Goal: Transaction & Acquisition: Book appointment/travel/reservation

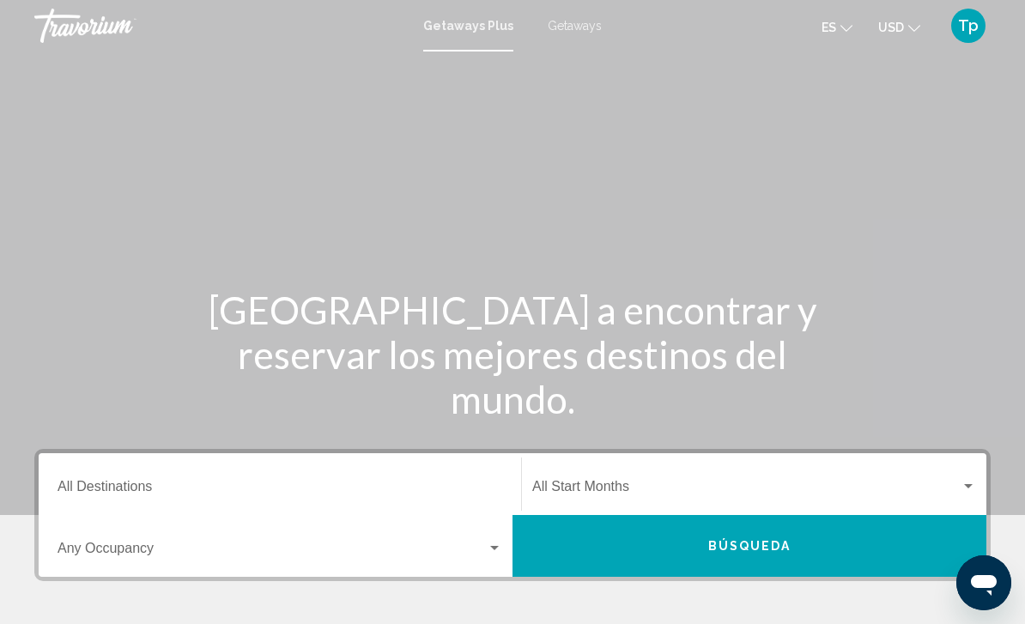
click at [565, 32] on span "Getaways" at bounding box center [574, 26] width 54 height 14
click at [154, 496] on input "Destination All Destinations" at bounding box center [279, 489] width 444 height 15
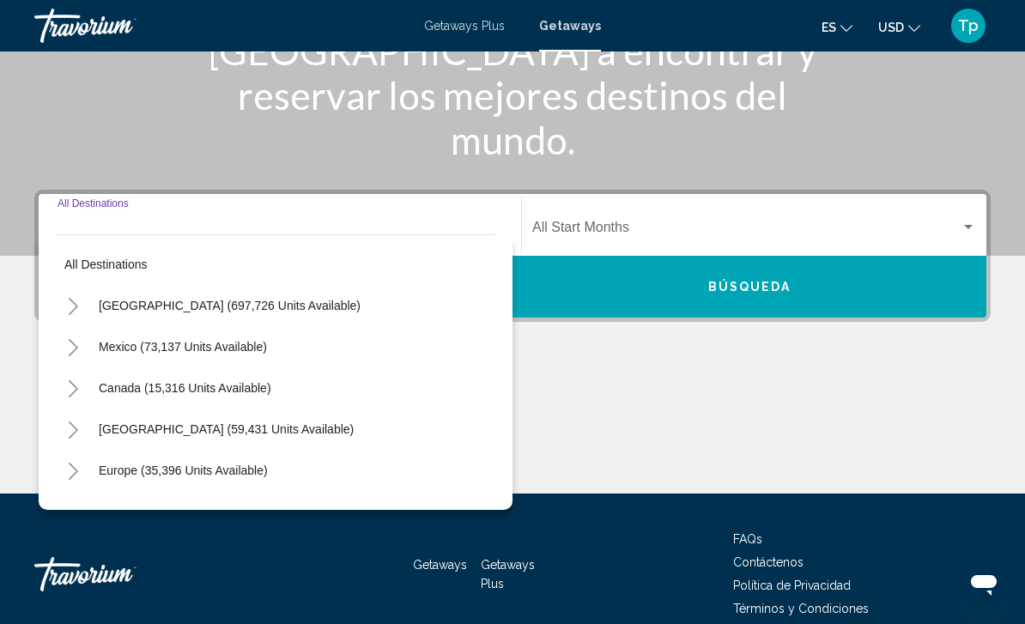
scroll to position [339, 0]
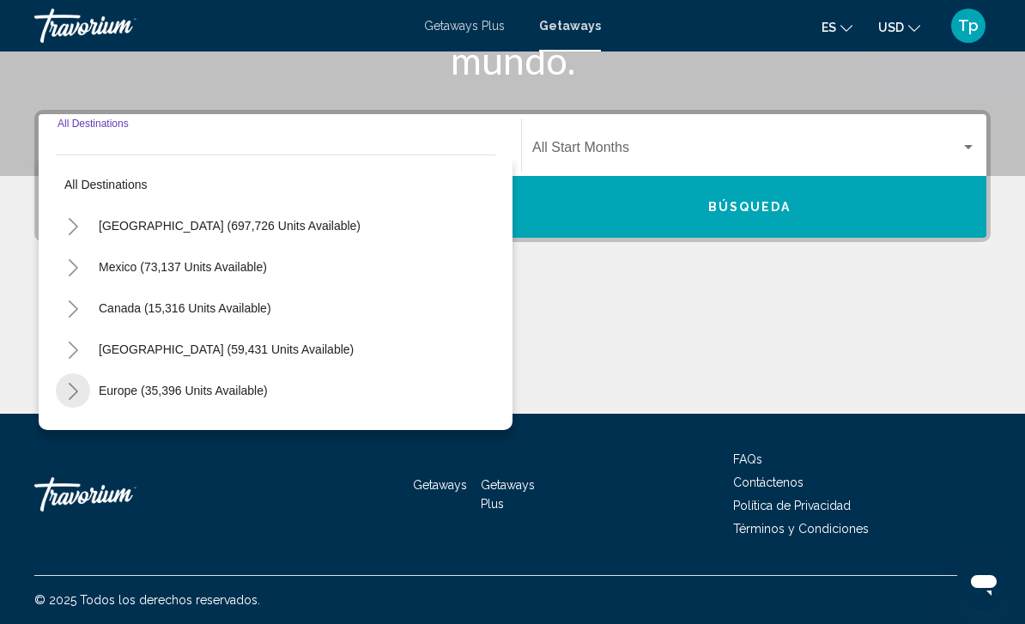
click at [63, 390] on button "Toggle Europe (35,396 units available)" at bounding box center [73, 390] width 34 height 34
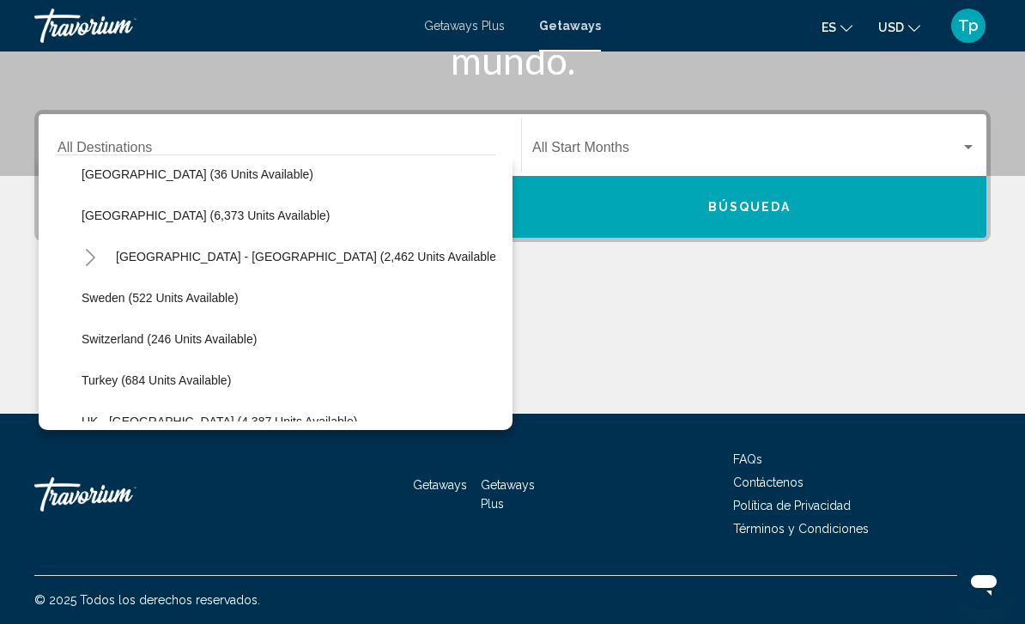
scroll to position [917, 0]
click at [88, 247] on button "Toggle Spain - Canary Islands (2,462 units available)" at bounding box center [90, 256] width 34 height 34
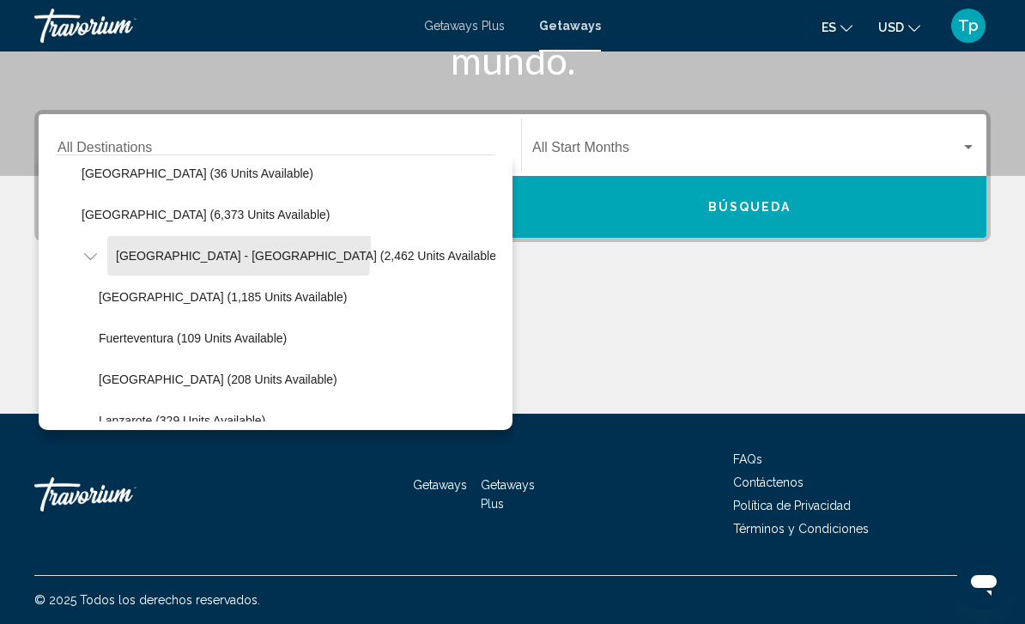
click at [128, 245] on button "Spain - Canary Islands (2,462 units available)" at bounding box center [308, 255] width 402 height 39
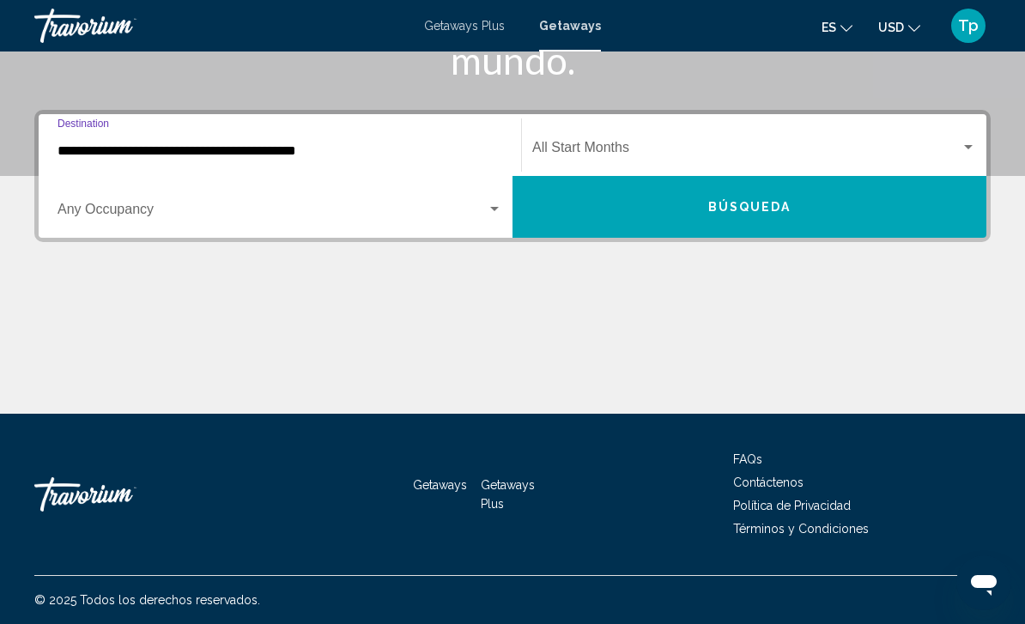
click at [77, 150] on input "**********" at bounding box center [279, 150] width 444 height 15
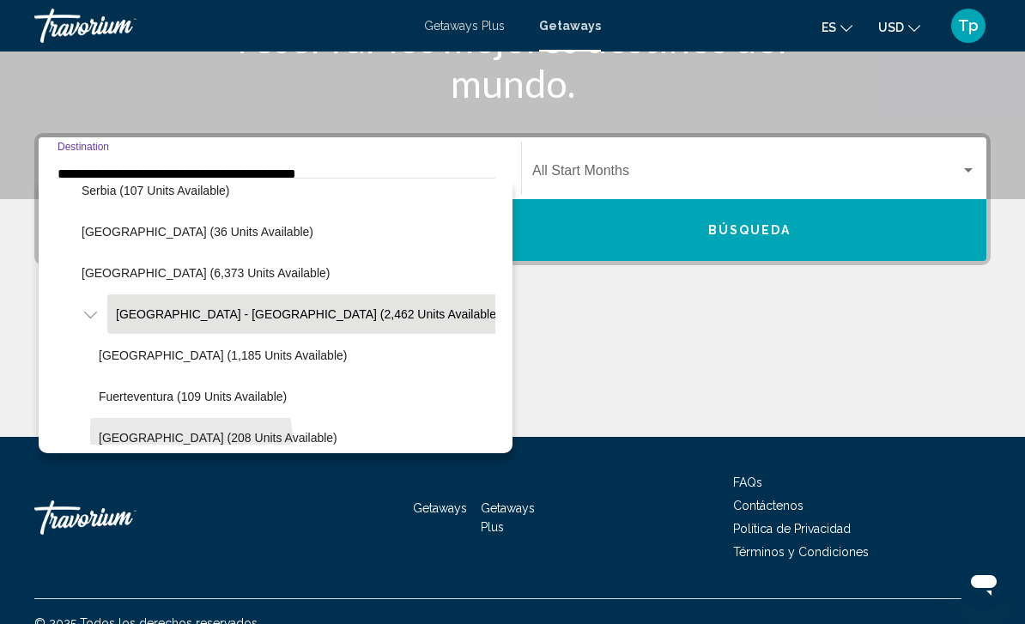
scroll to position [875, 0]
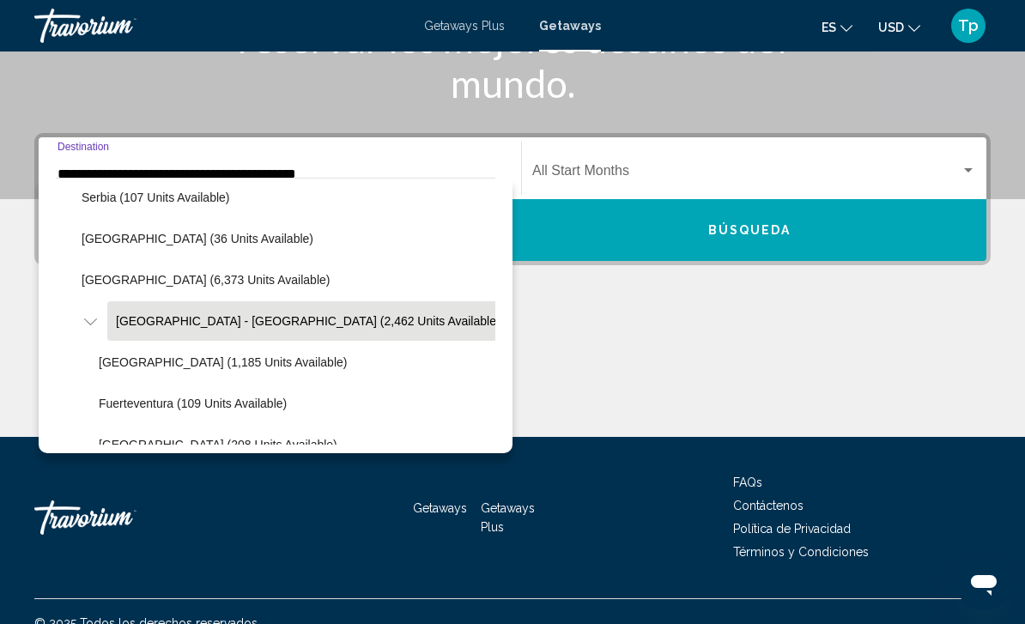
click at [94, 271] on button "Spain (6,373 units available)" at bounding box center [205, 279] width 265 height 39
type input "**********"
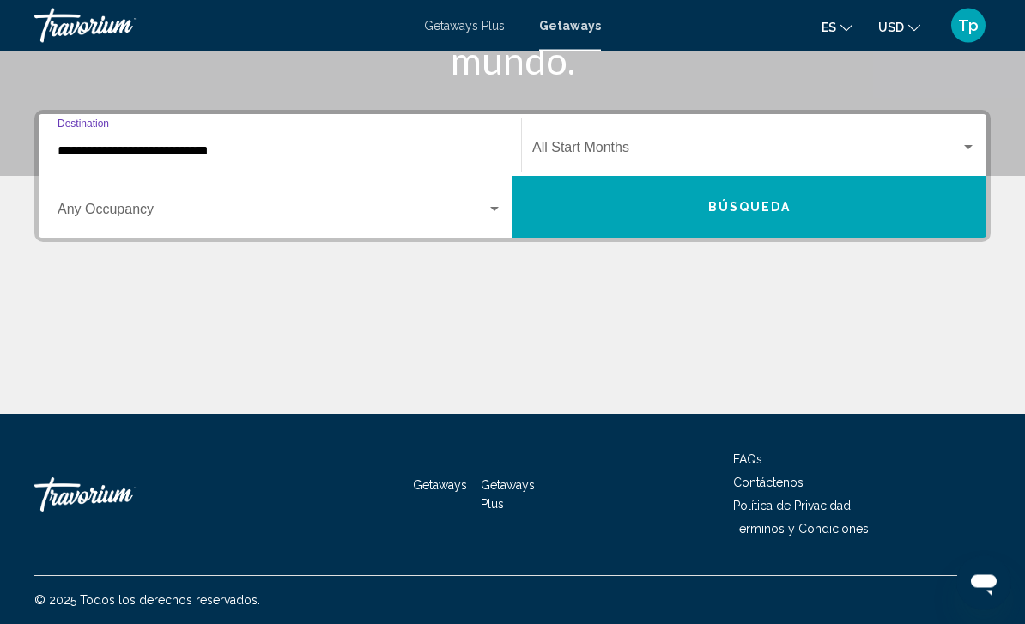
scroll to position [339, 0]
click at [600, 143] on span "Search widget" at bounding box center [746, 150] width 428 height 15
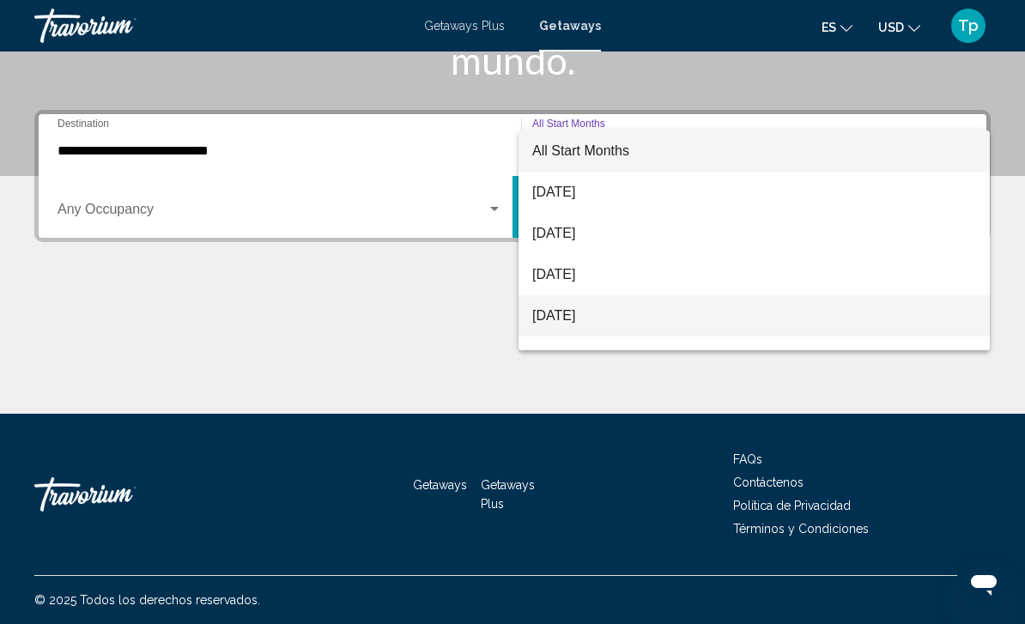
click at [565, 330] on span "December 2025" at bounding box center [754, 315] width 444 height 41
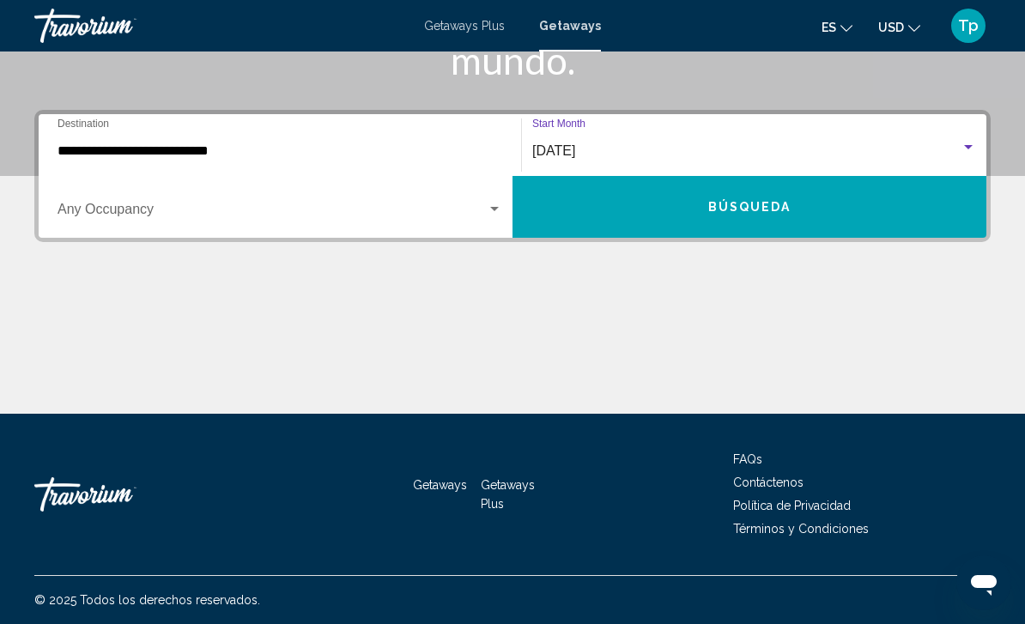
click at [91, 218] on span "Search widget" at bounding box center [271, 212] width 429 height 15
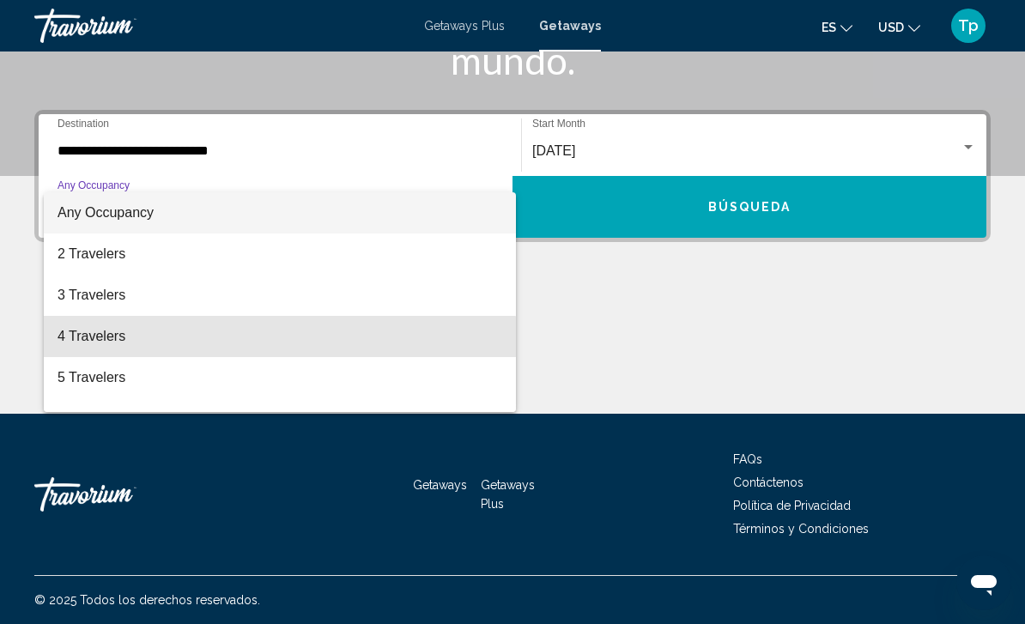
click at [70, 346] on span "4 Travelers" at bounding box center [279, 336] width 444 height 41
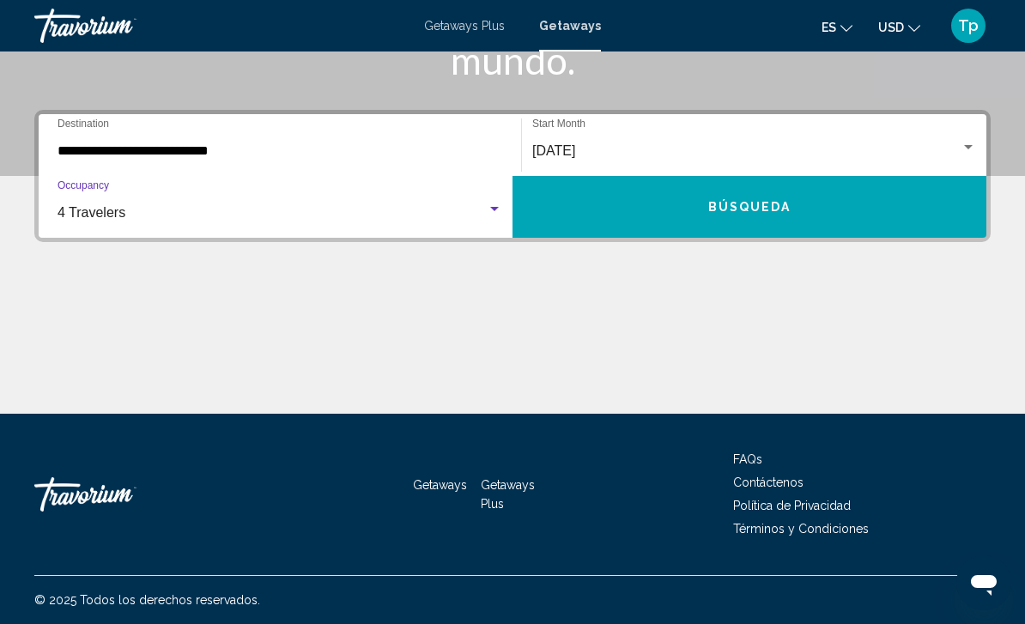
click at [693, 206] on button "Búsqueda" at bounding box center [749, 207] width 474 height 62
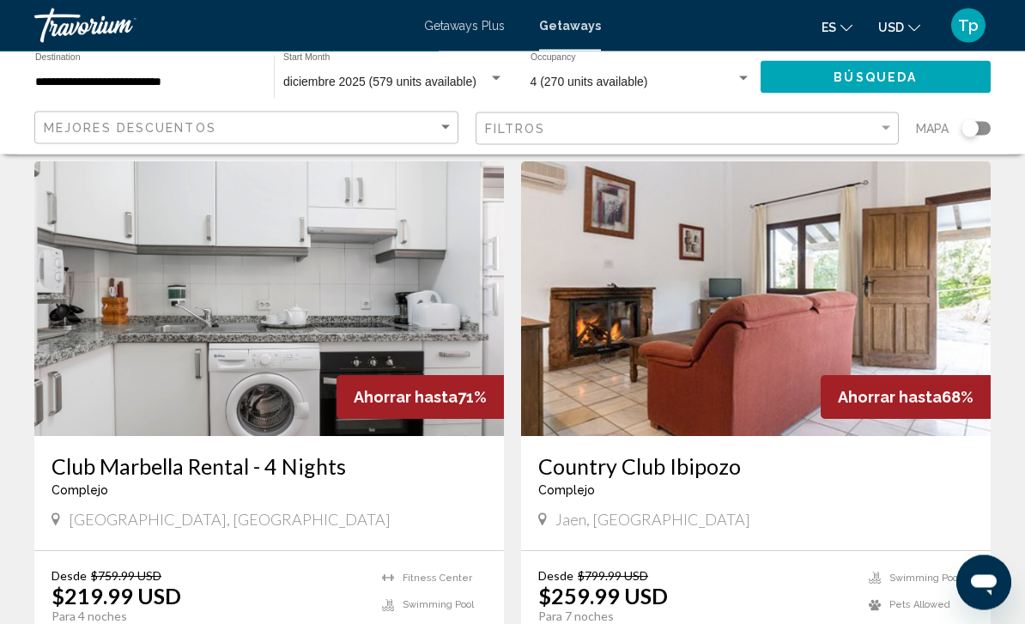
scroll to position [655, 0]
click at [889, 38] on button "USD USD ($) MXN (Mex$) CAD (Can$) GBP (£) EUR (€) AUD (A$) NZD (NZ$) CNY (CN¥)" at bounding box center [899, 27] width 42 height 25
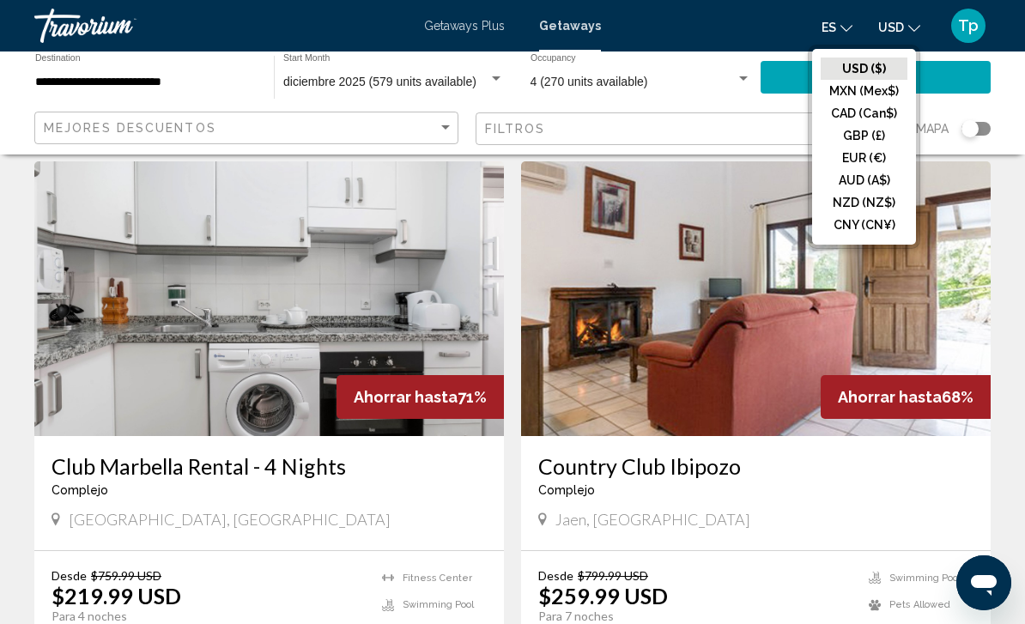
click at [846, 148] on button "EUR (€)" at bounding box center [863, 158] width 87 height 22
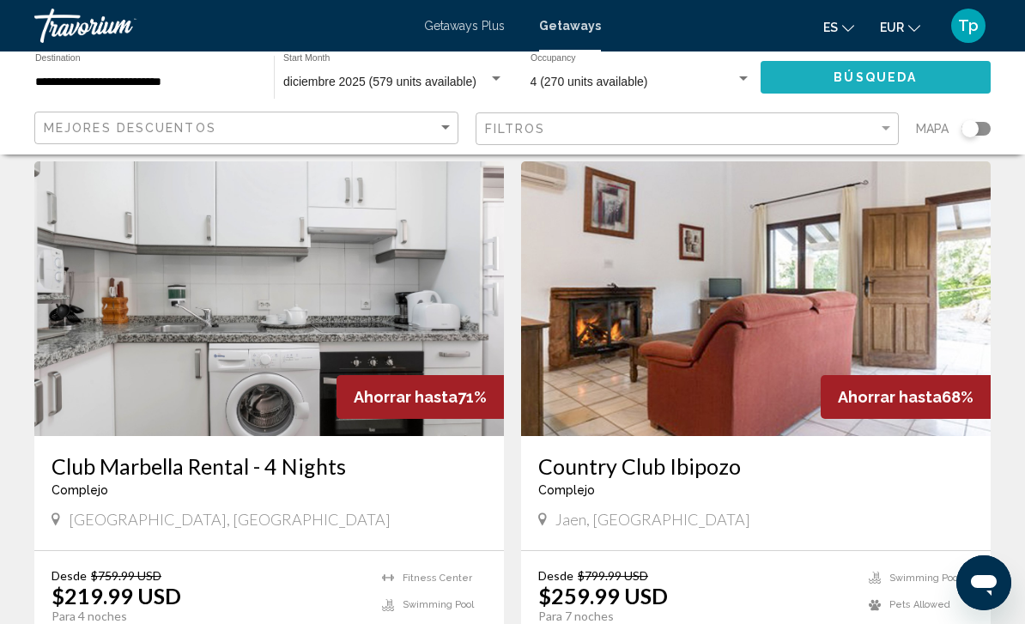
click at [893, 76] on span "Búsqueda" at bounding box center [874, 78] width 83 height 14
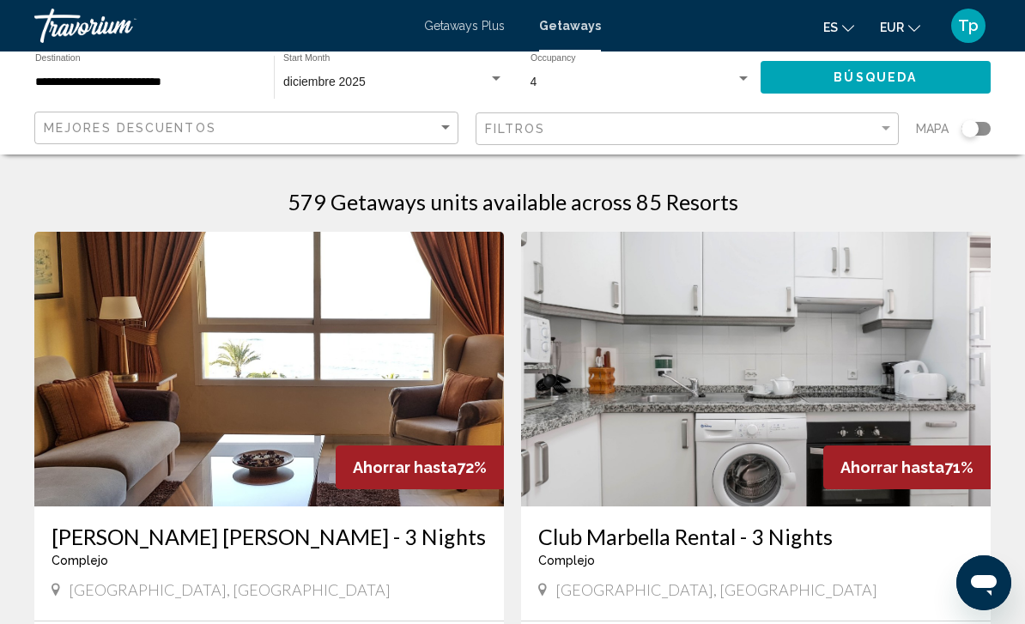
click at [900, 32] on span "EUR" at bounding box center [892, 28] width 24 height 14
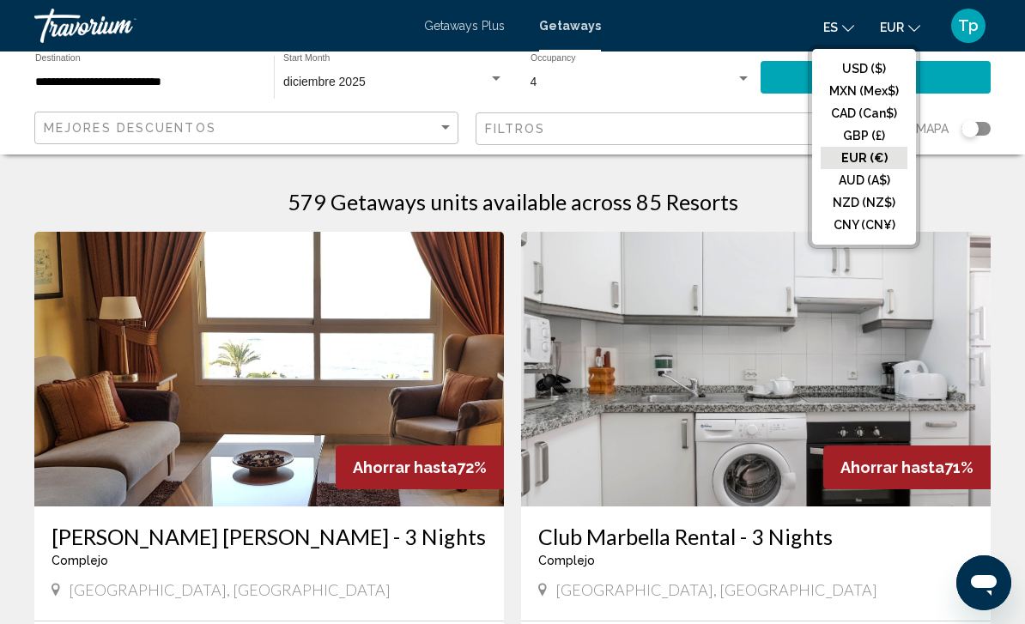
click at [841, 138] on button "GBP (£)" at bounding box center [863, 135] width 87 height 22
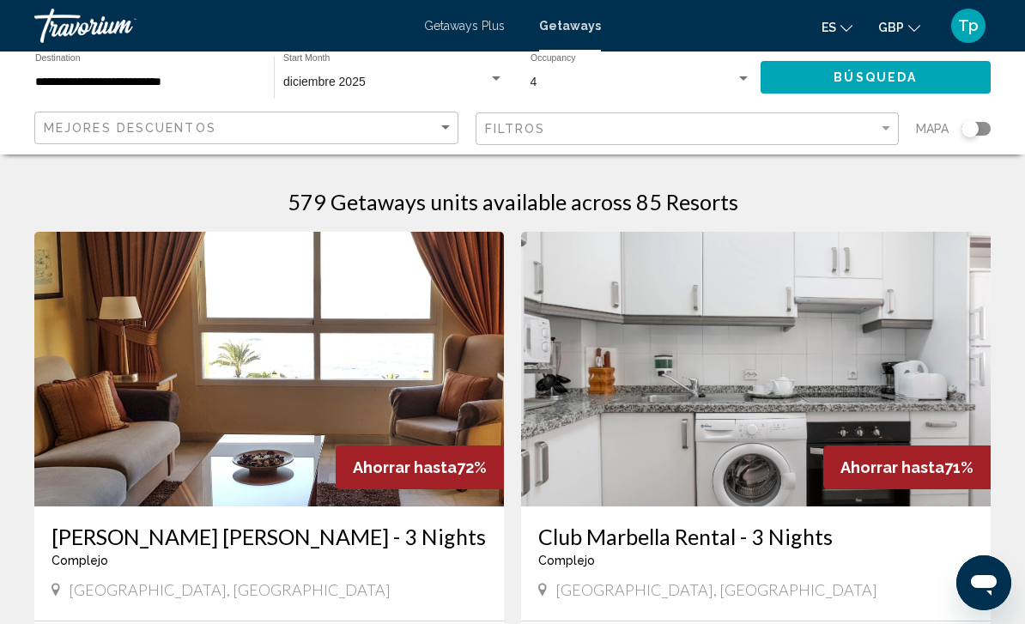
click at [898, 64] on button "Búsqueda" at bounding box center [875, 77] width 231 height 32
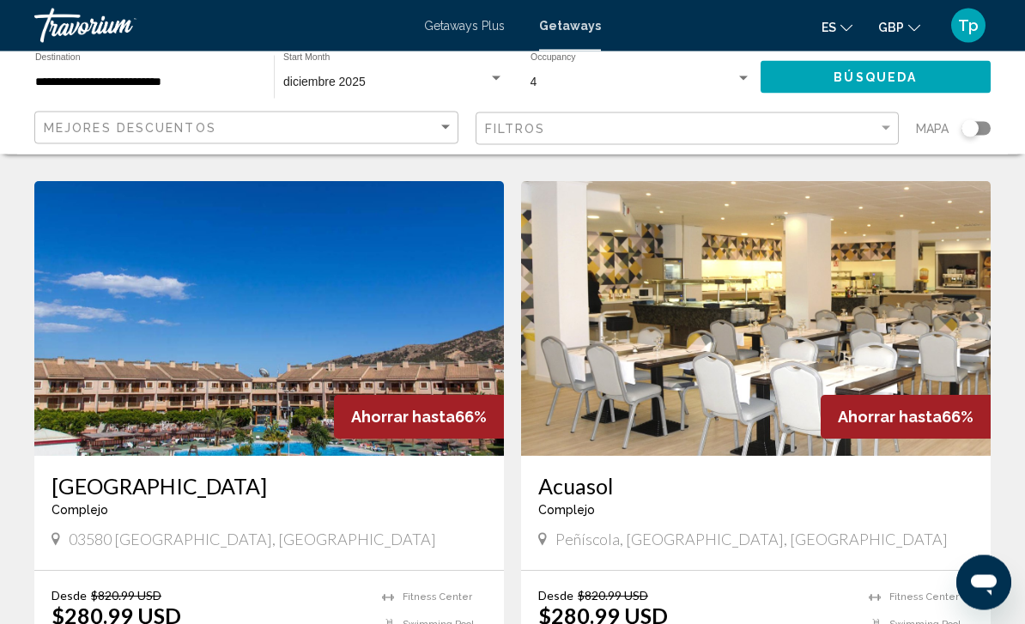
scroll to position [1831, 0]
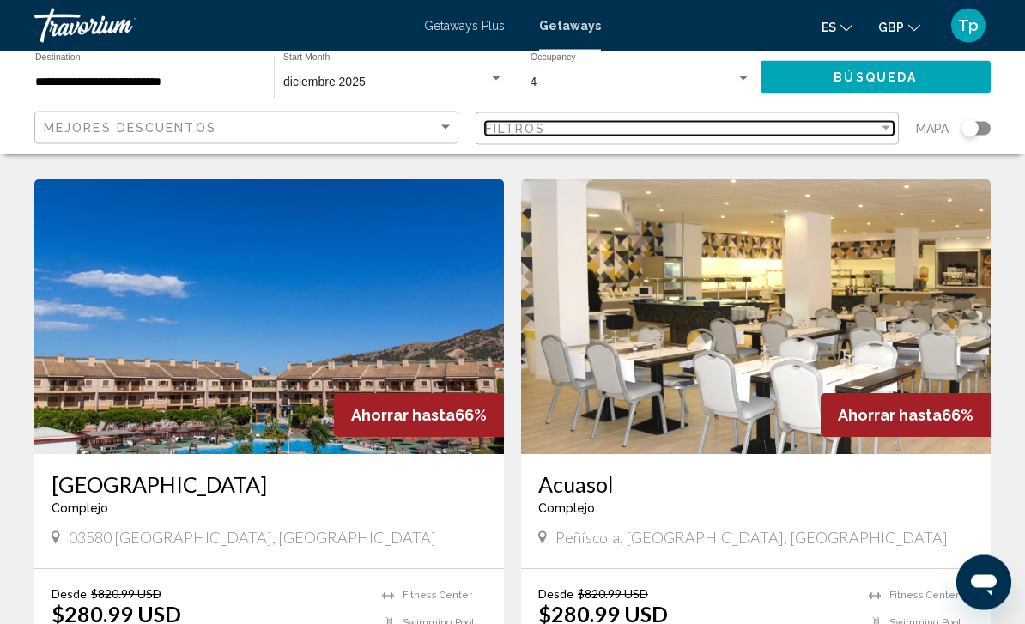
click at [539, 124] on span "Filtros" at bounding box center [515, 129] width 61 height 14
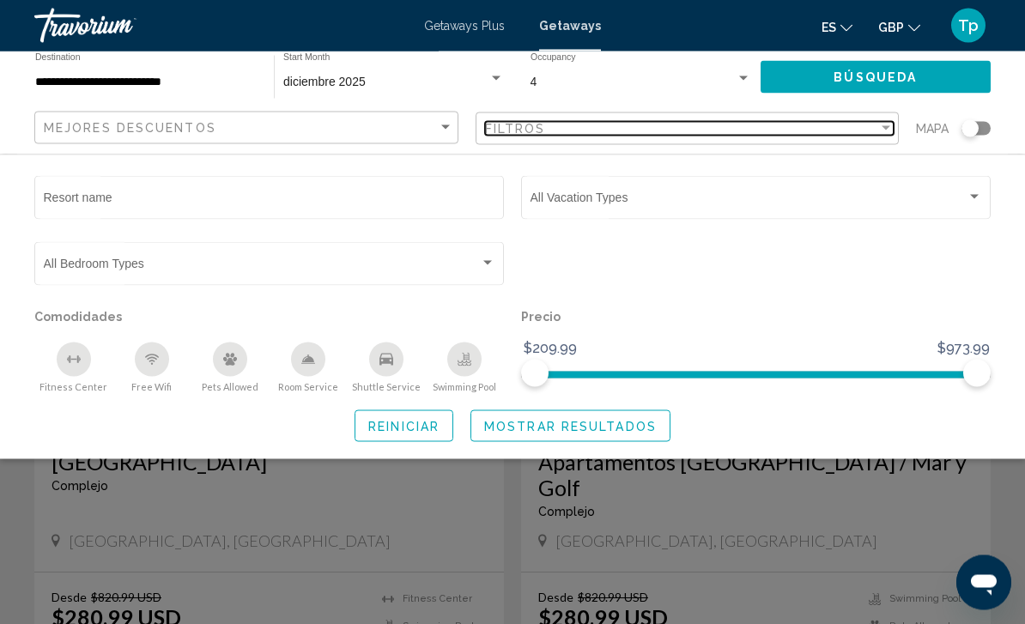
scroll to position [1244, 0]
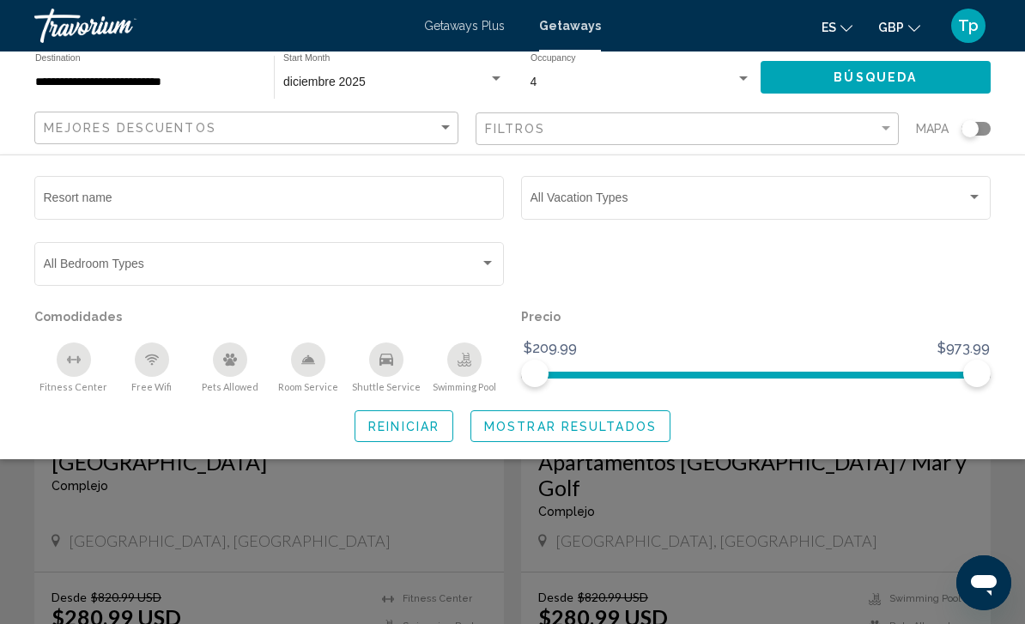
click at [610, 207] on span "Search widget" at bounding box center [748, 201] width 436 height 14
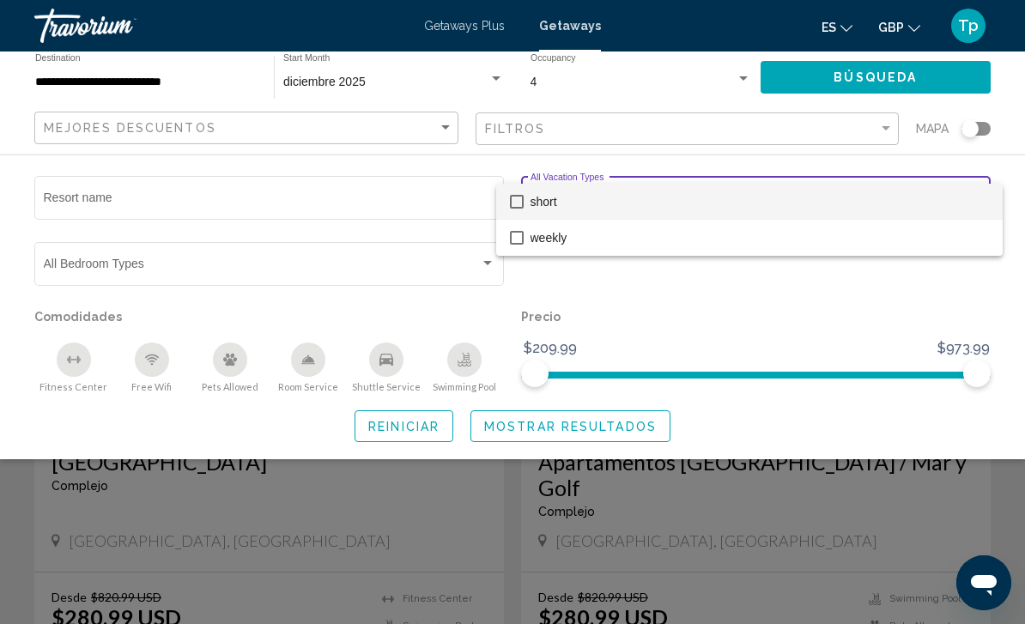
click at [536, 262] on div at bounding box center [512, 312] width 1025 height 624
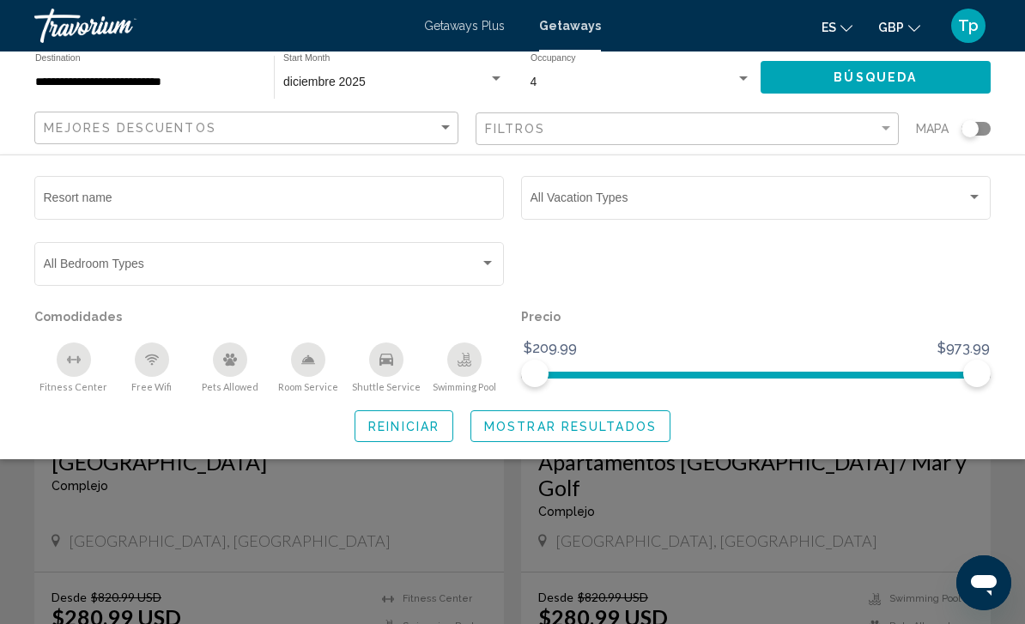
click at [539, 218] on div "Vacation Types All Vacation Types" at bounding box center [755, 195] width 451 height 47
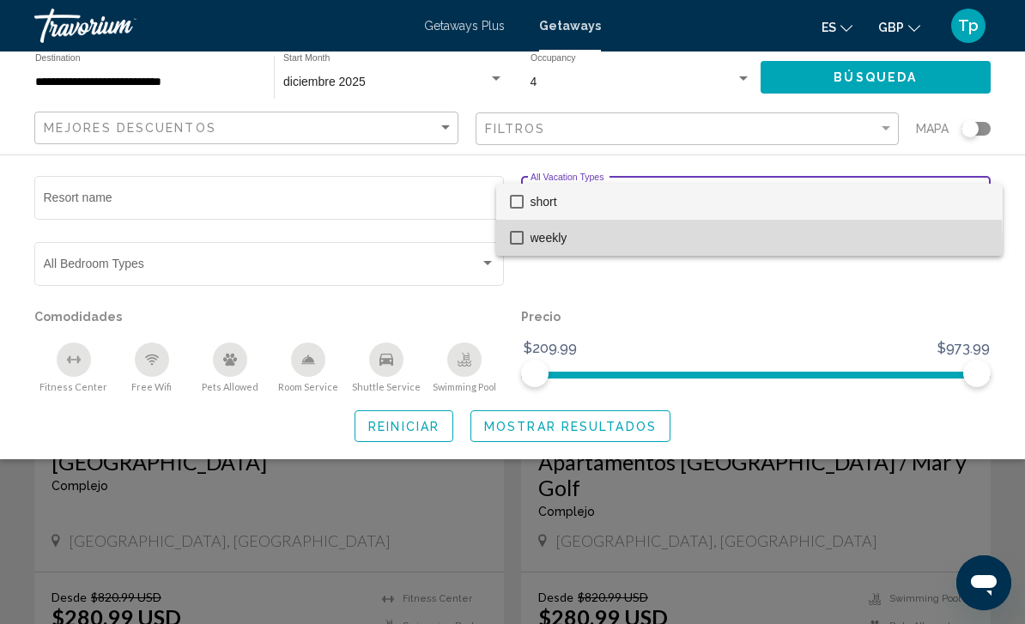
click at [522, 247] on mat-option "weekly" at bounding box center [749, 238] width 506 height 36
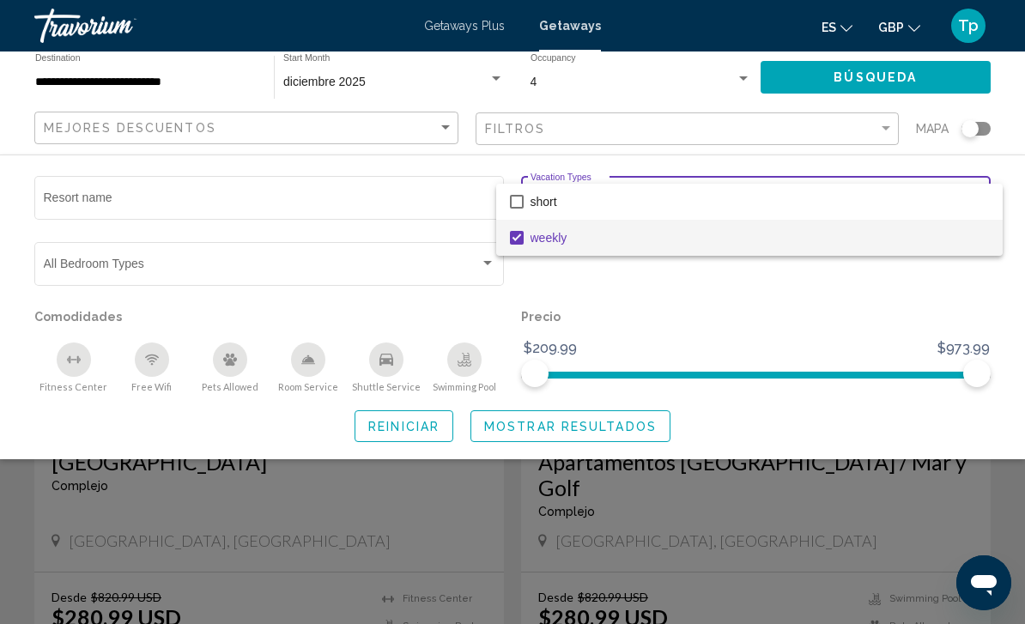
click at [513, 429] on div at bounding box center [512, 312] width 1025 height 624
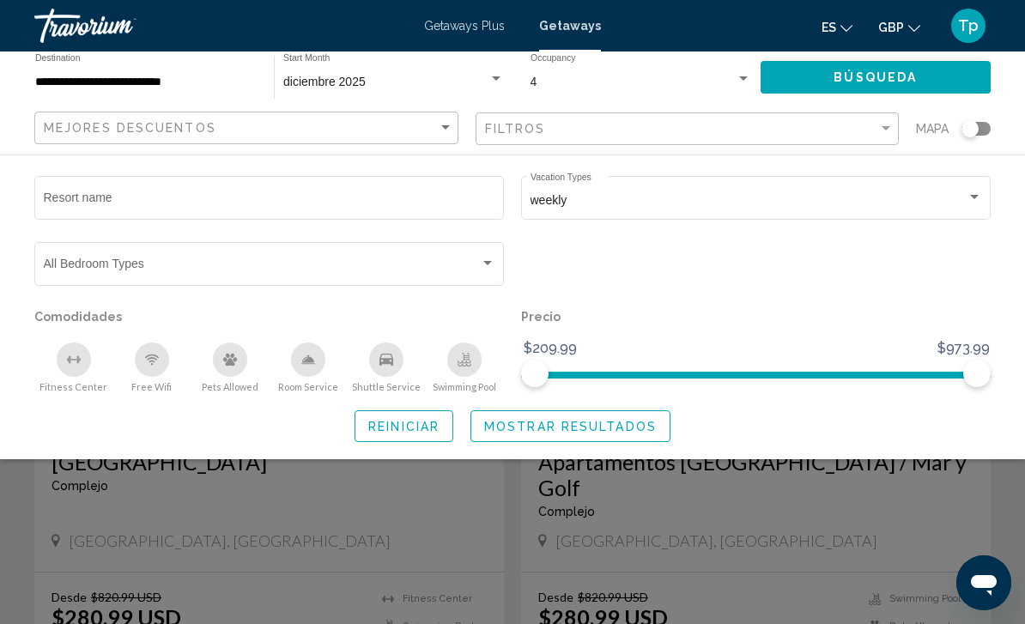
click at [517, 432] on span "Mostrar resultados" at bounding box center [570, 427] width 172 height 14
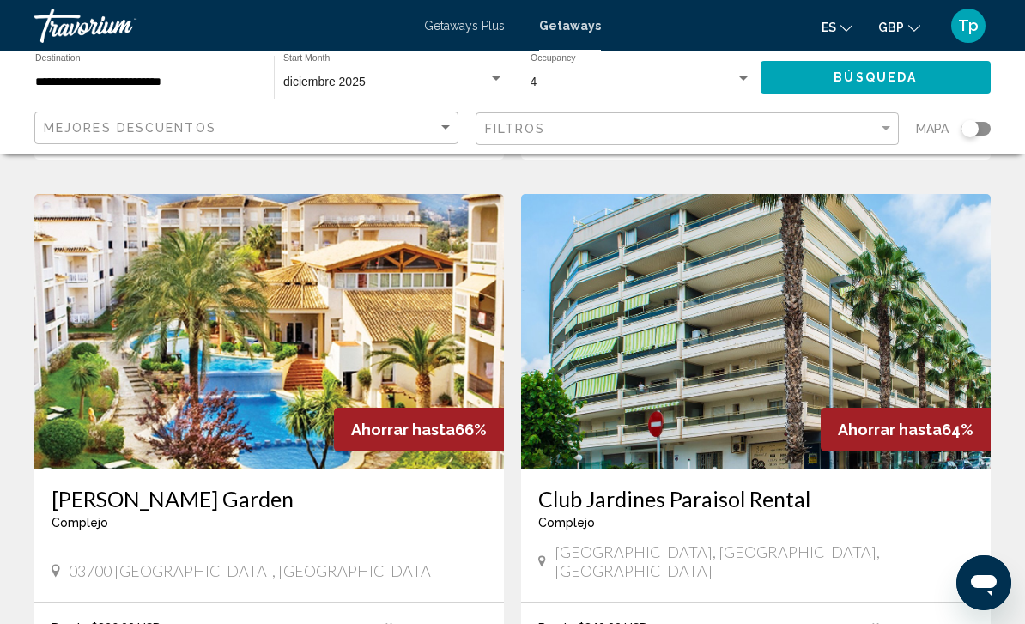
scroll to position [2420, 0]
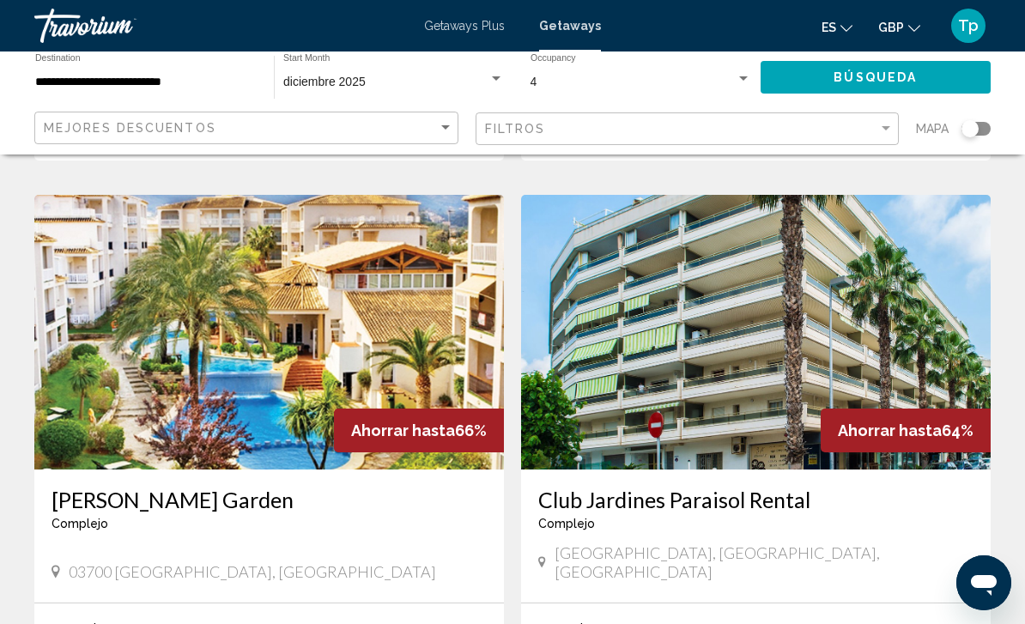
click at [82, 397] on img "Main content" at bounding box center [268, 332] width 469 height 275
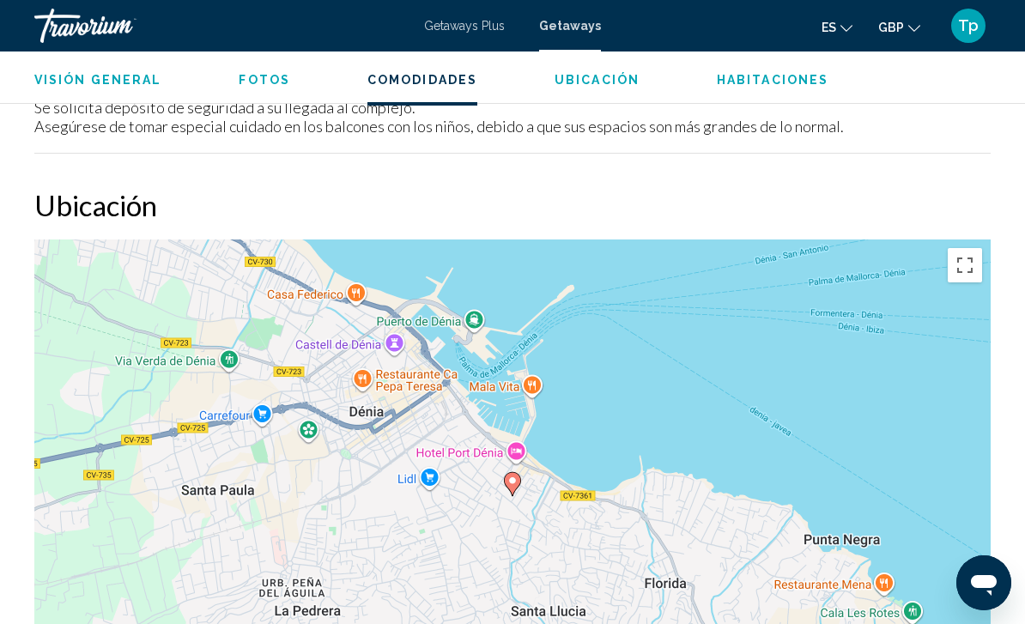
scroll to position [2649, 0]
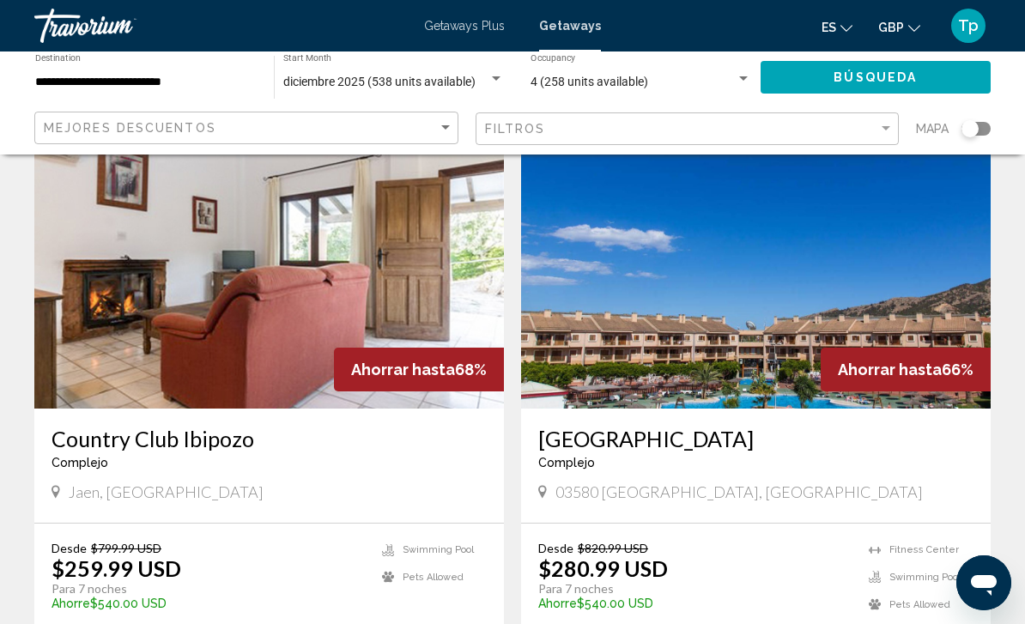
scroll to position [97, 0]
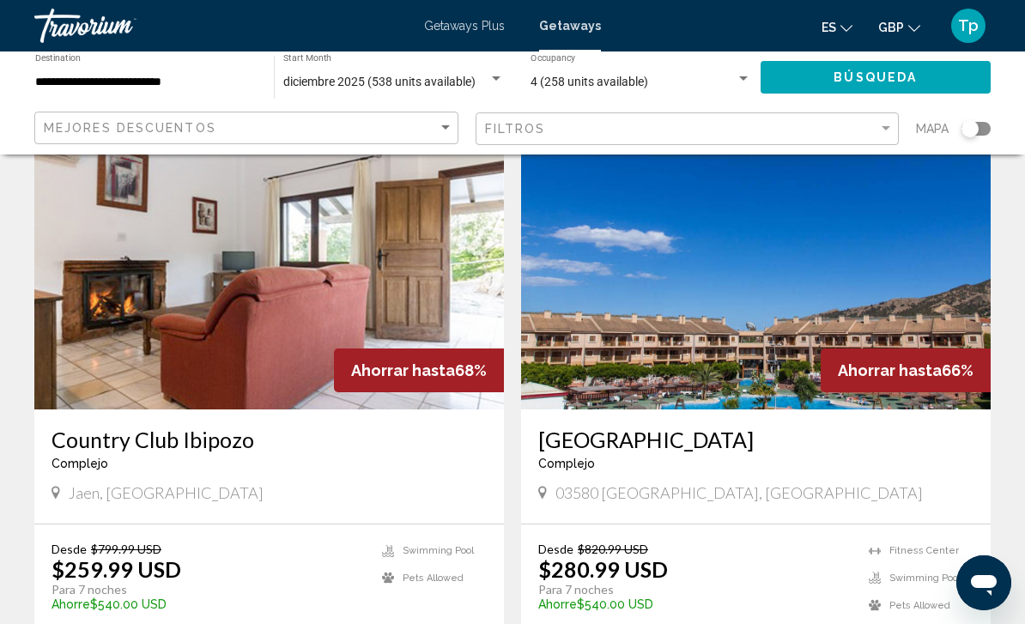
click at [620, 311] on img "Main content" at bounding box center [755, 272] width 469 height 275
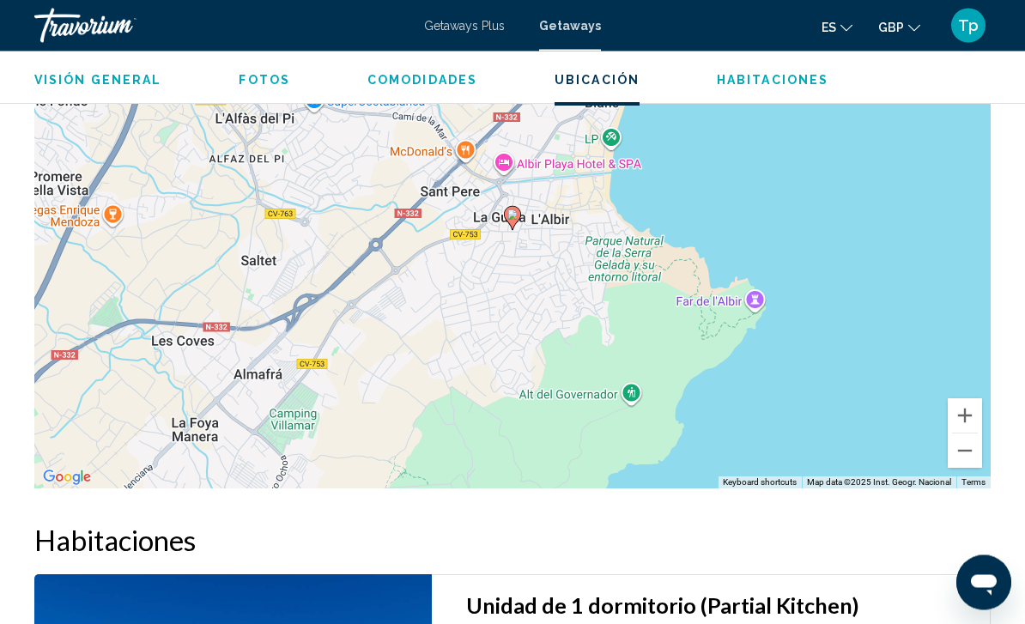
scroll to position [2723, 0]
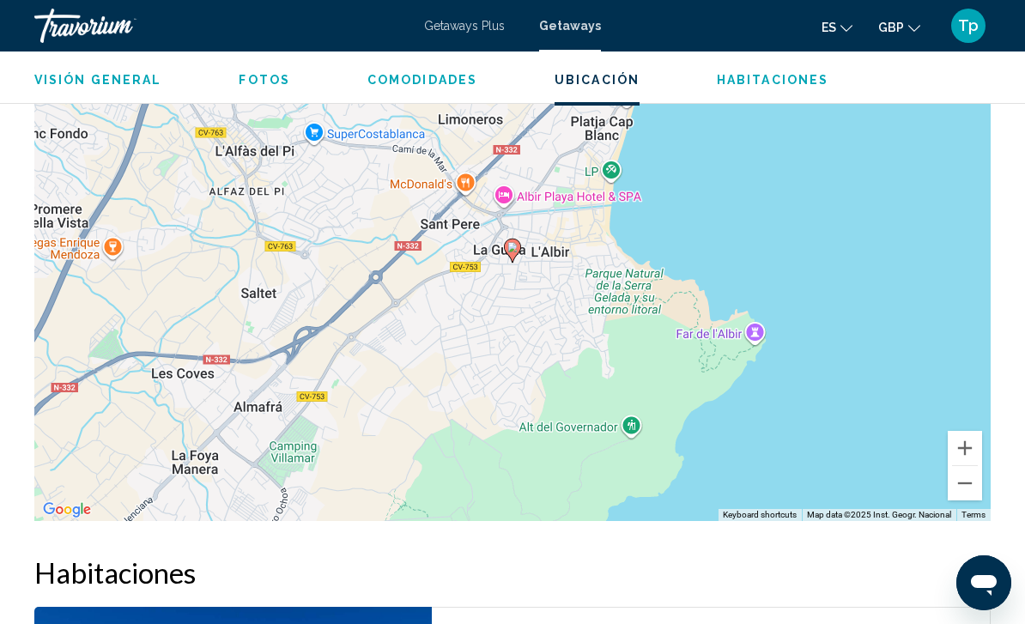
click at [950, 466] on button "Zoom out" at bounding box center [964, 483] width 34 height 34
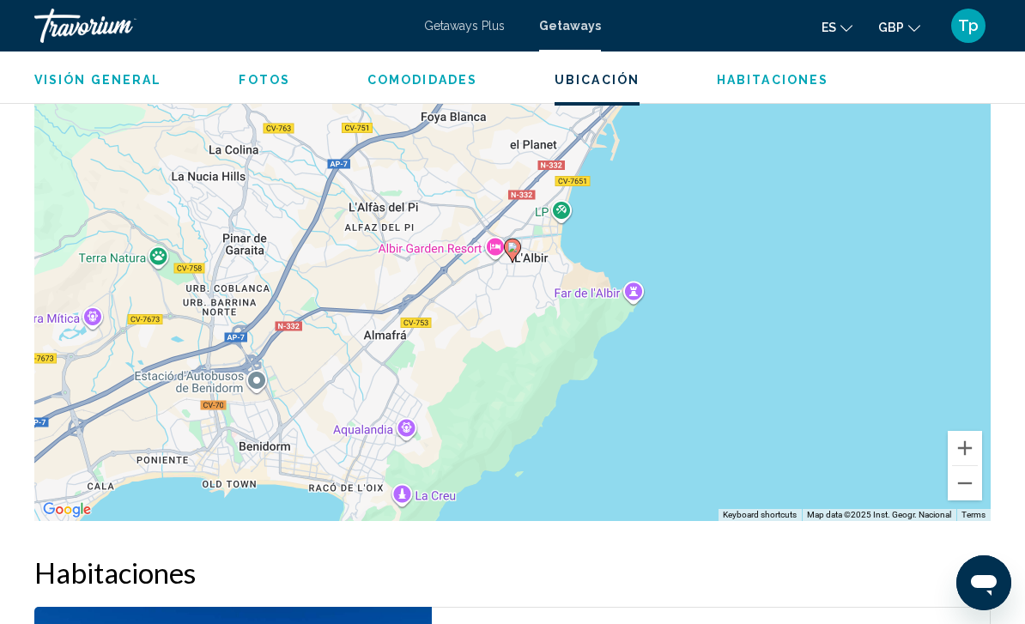
click at [947, 466] on button "Zoom out" at bounding box center [964, 483] width 34 height 34
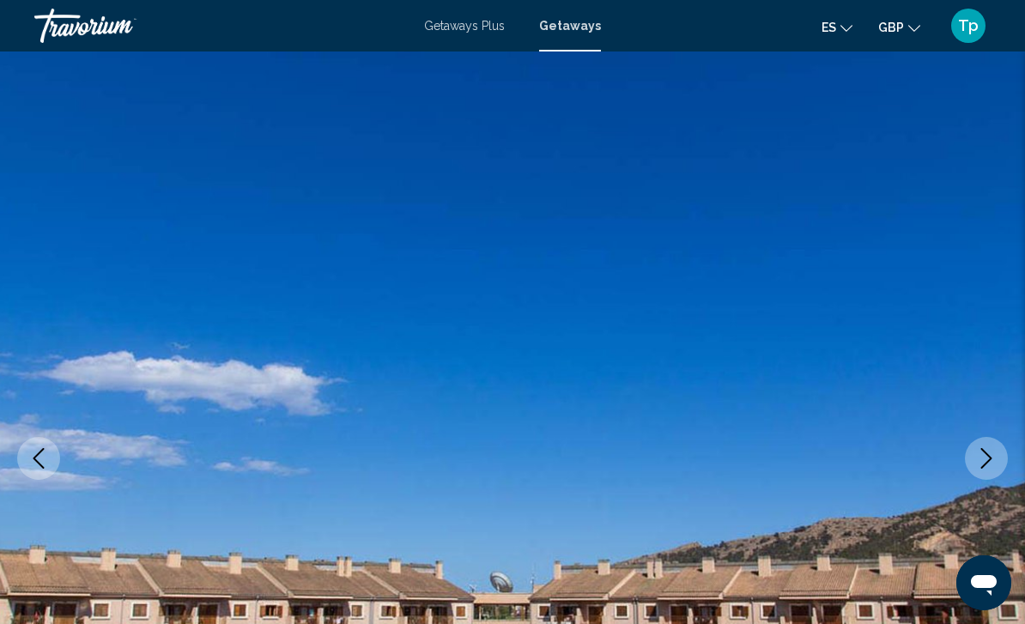
scroll to position [0, 0]
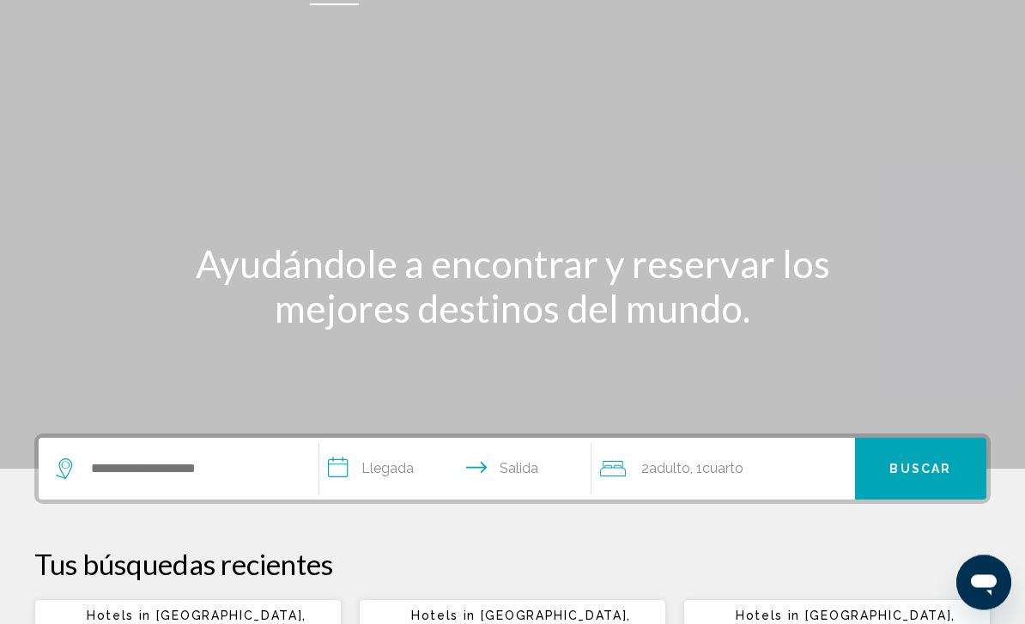
scroll to position [46, 0]
click at [168, 477] on input "Search widget" at bounding box center [190, 469] width 203 height 26
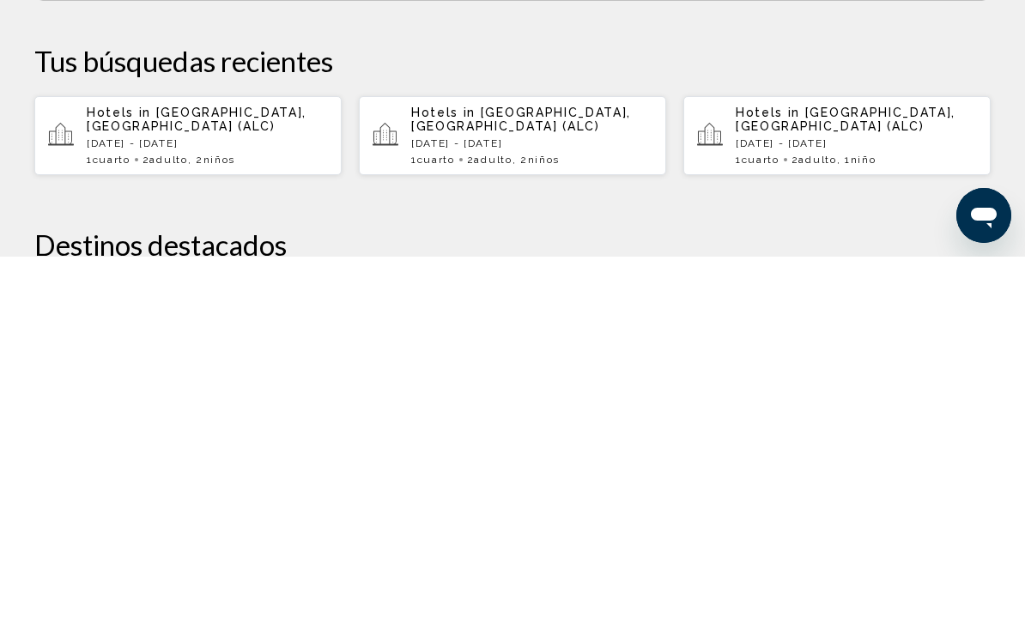
scroll to position [196, 0]
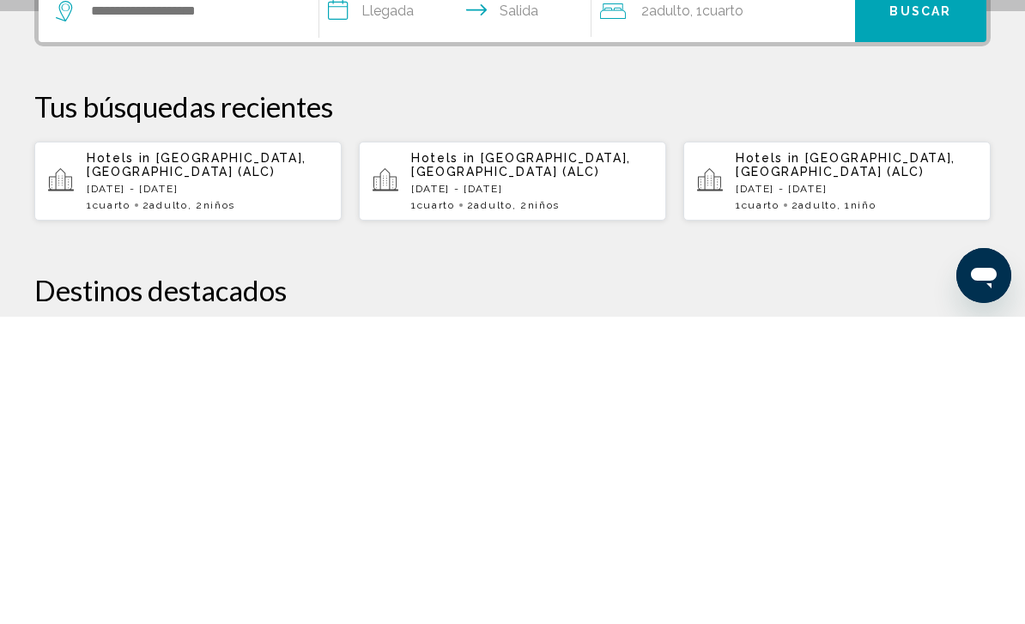
click at [216, 490] on p "[DATE] - [DATE]" at bounding box center [207, 496] width 241 height 12
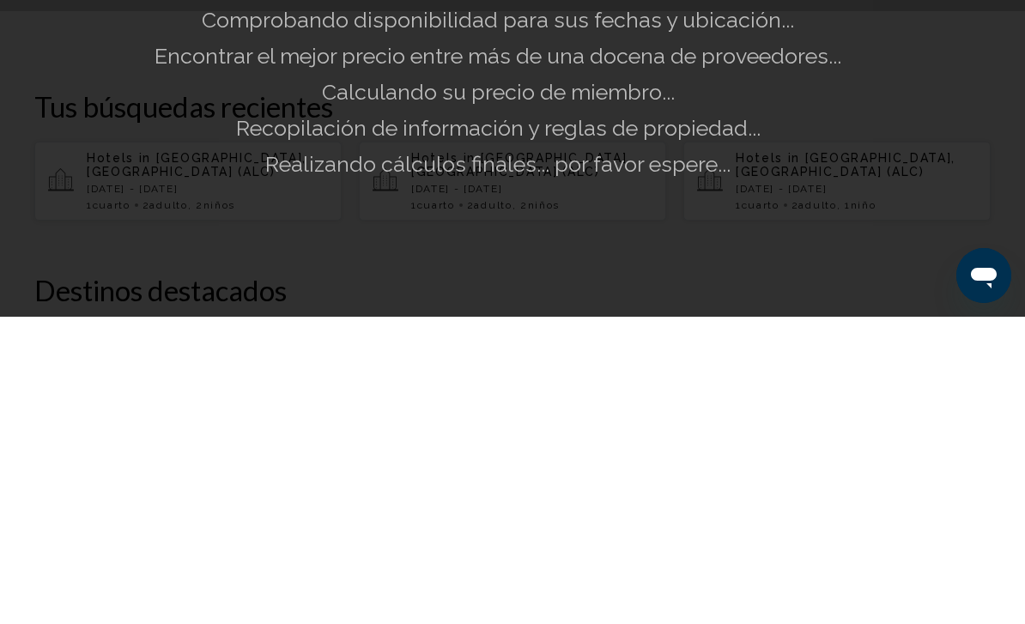
scroll to position [505, 0]
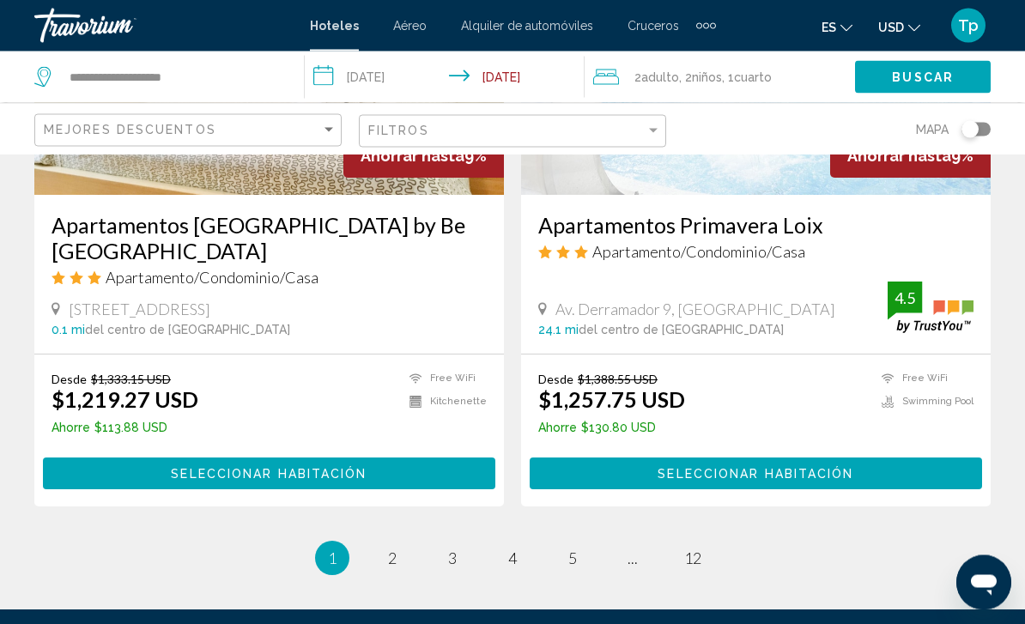
scroll to position [3400, 0]
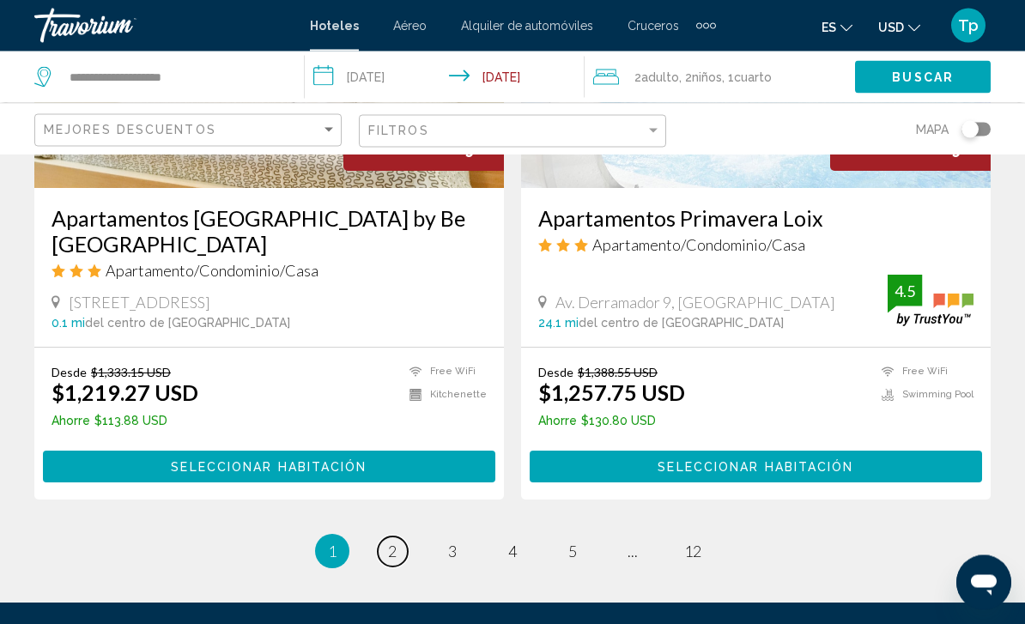
click at [398, 537] on link "page 2" at bounding box center [393, 552] width 30 height 30
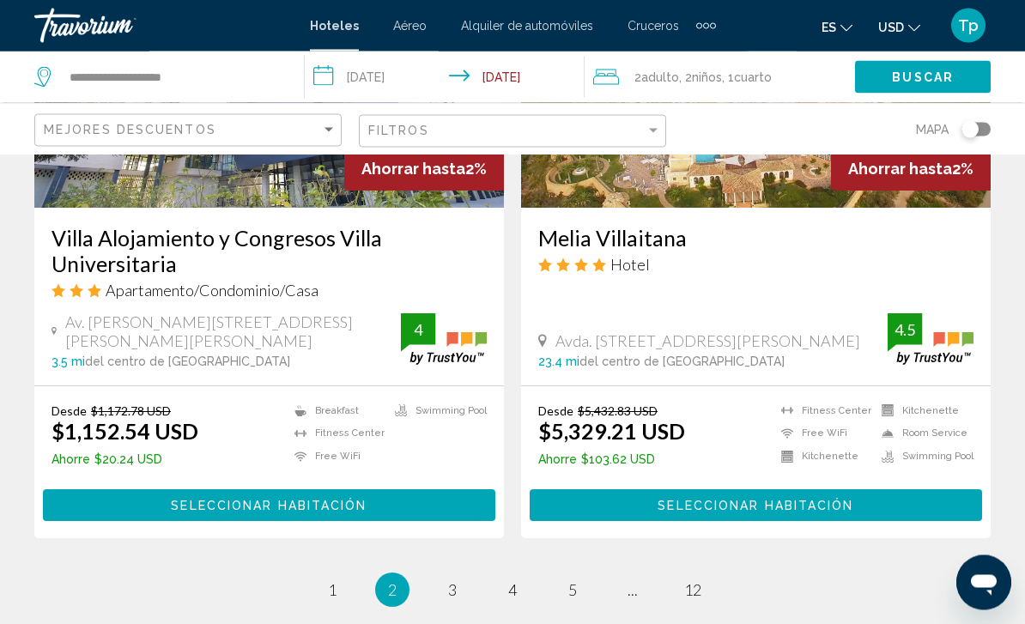
scroll to position [3340, 0]
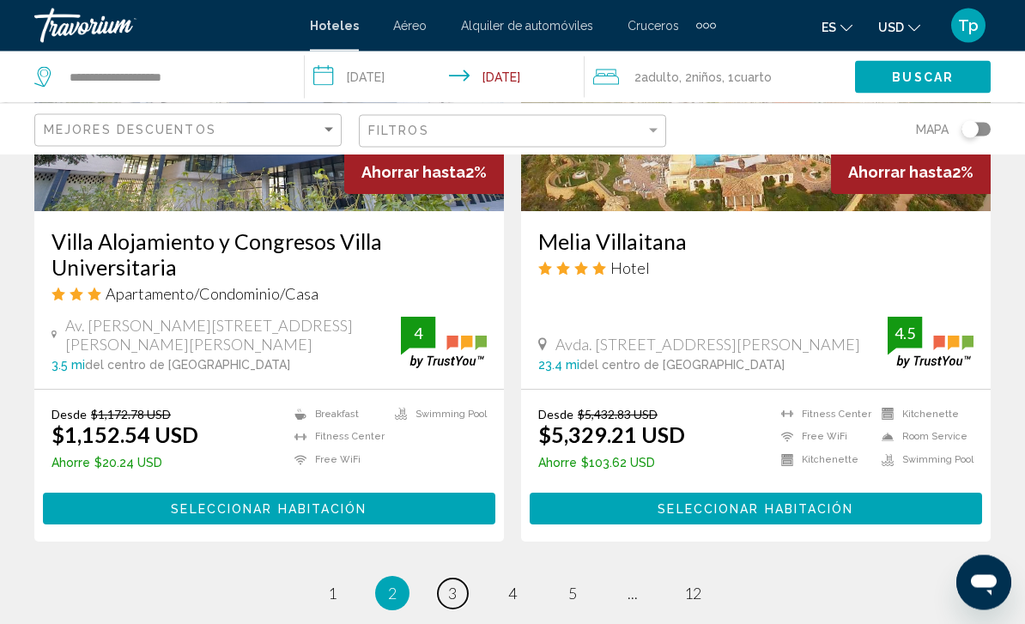
click at [452, 594] on span "3" at bounding box center [452, 593] width 9 height 19
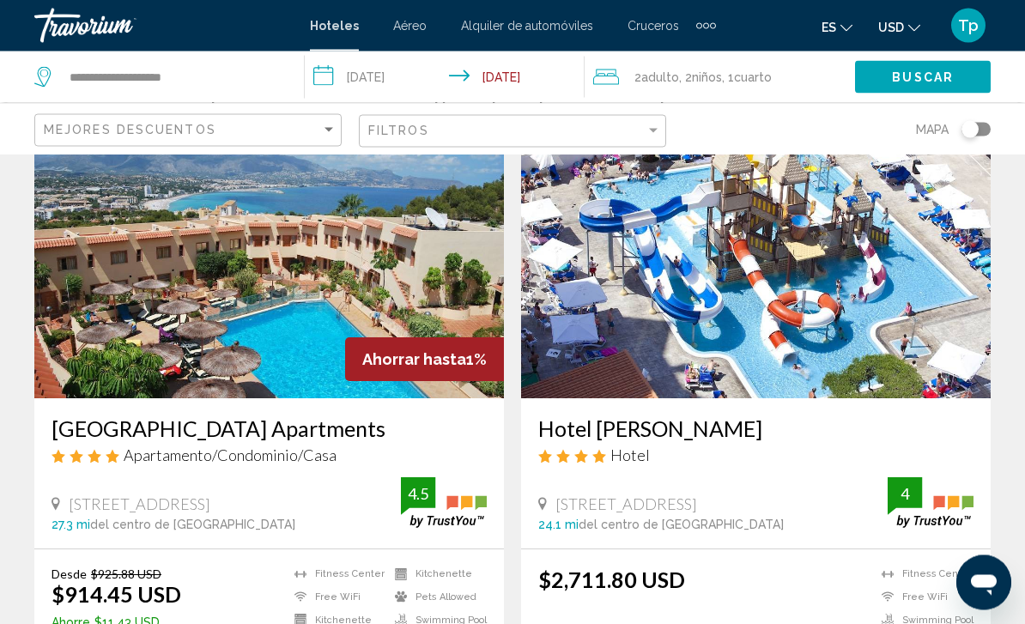
scroll to position [79, 0]
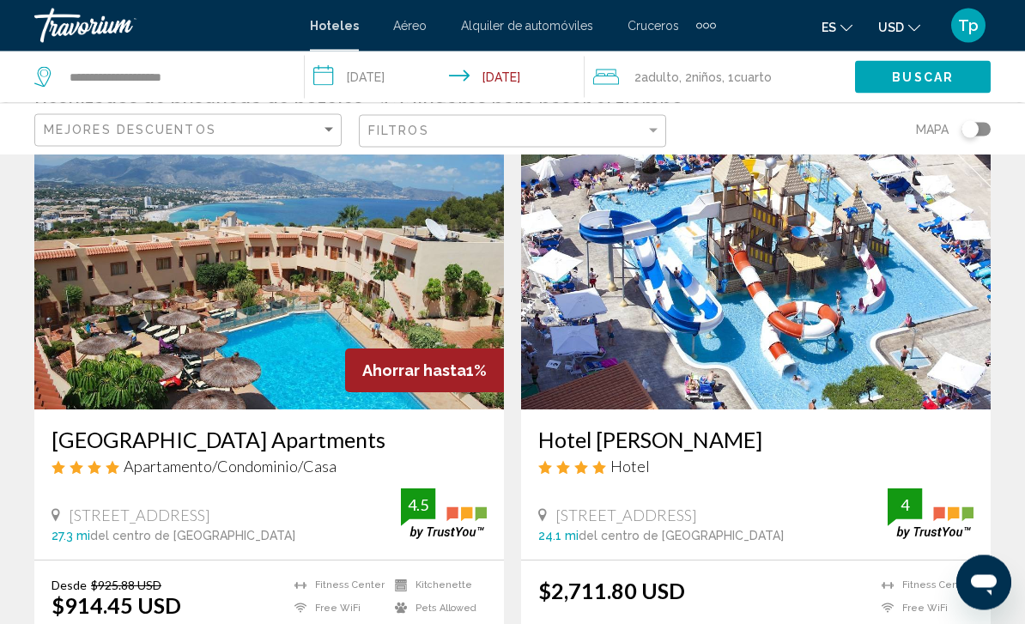
click at [99, 342] on img "Main content" at bounding box center [268, 273] width 469 height 275
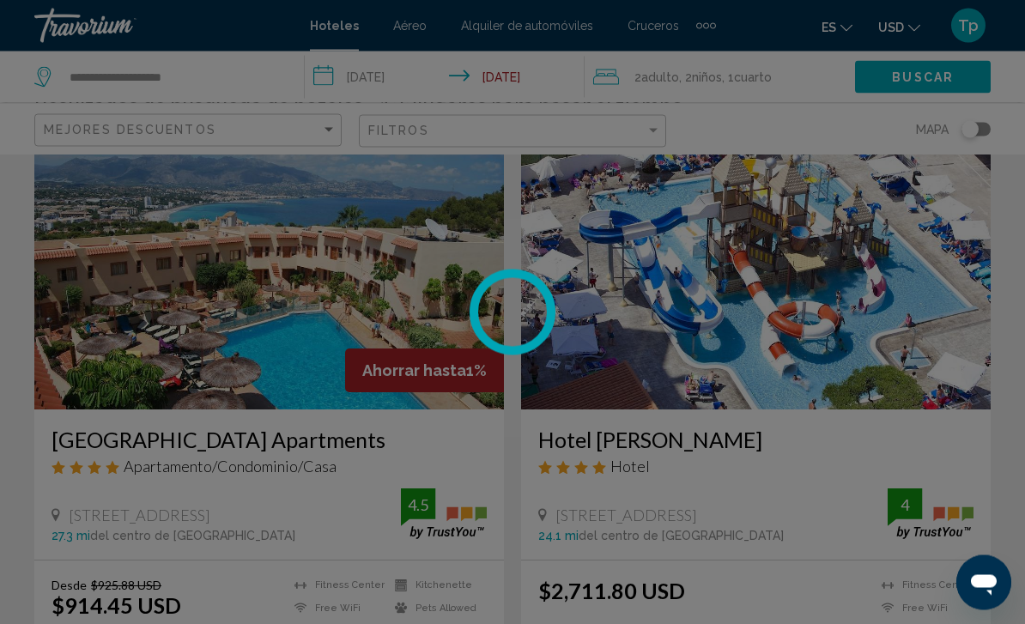
scroll to position [80, 0]
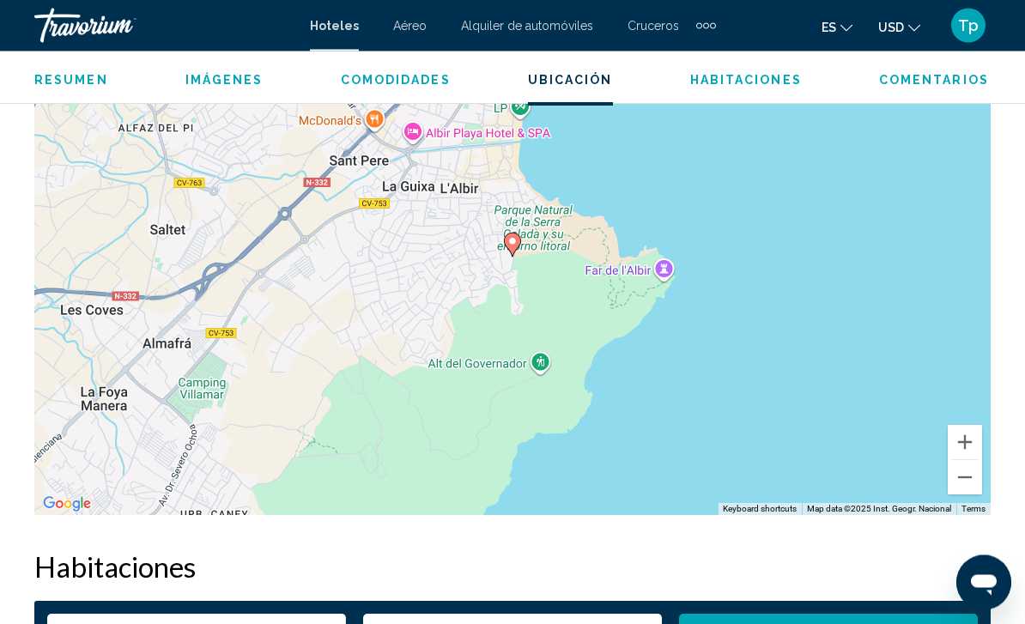
scroll to position [2016, 0]
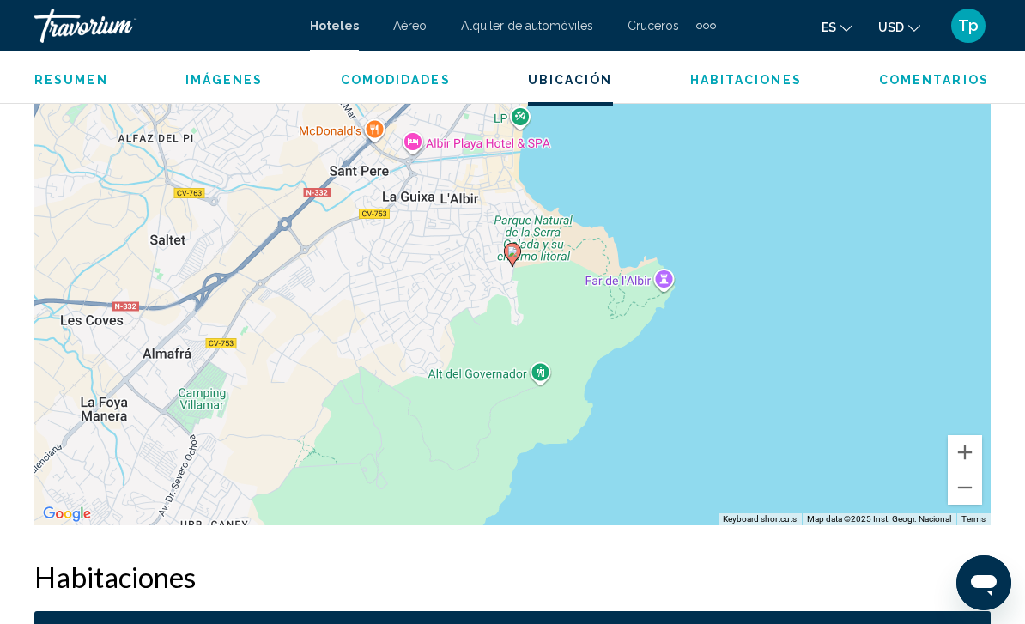
click at [979, 502] on button "Zoom out" at bounding box center [964, 487] width 34 height 34
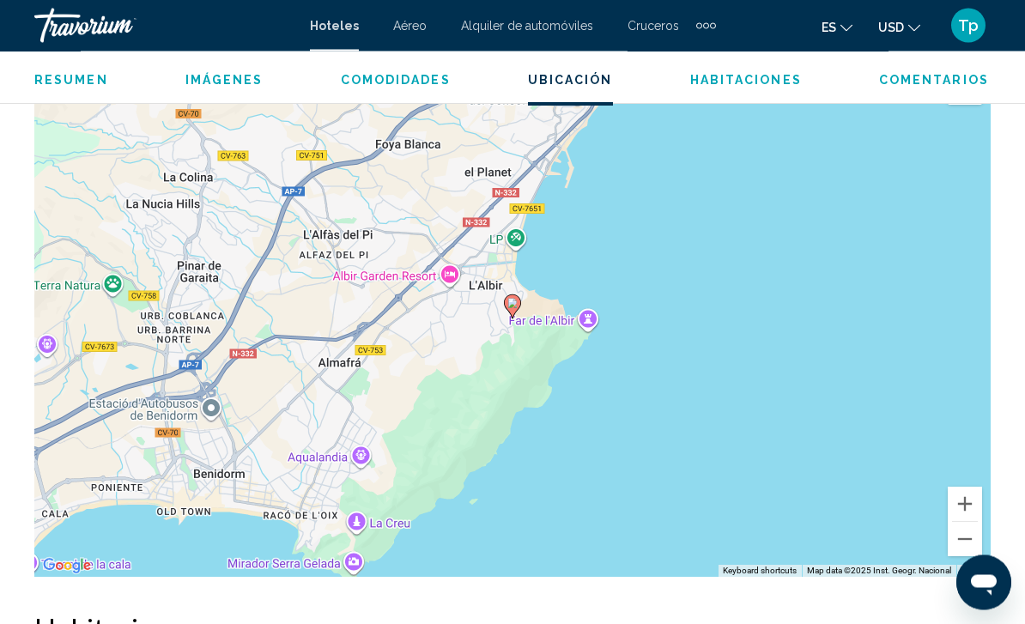
scroll to position [1953, 0]
